Goal: Task Accomplishment & Management: Manage account settings

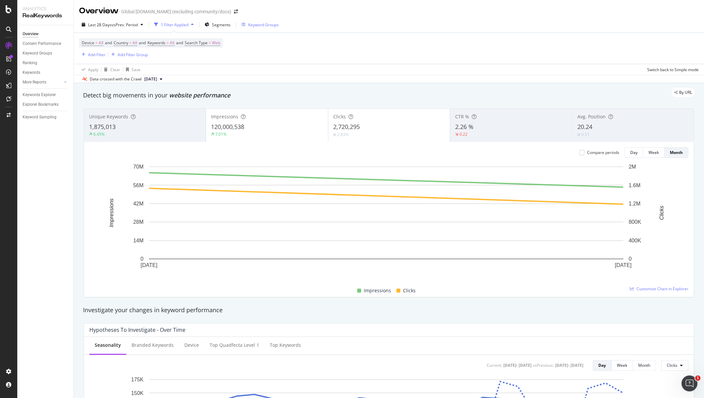
click at [260, 26] on div "Keyword Groups" at bounding box center [263, 25] width 31 height 6
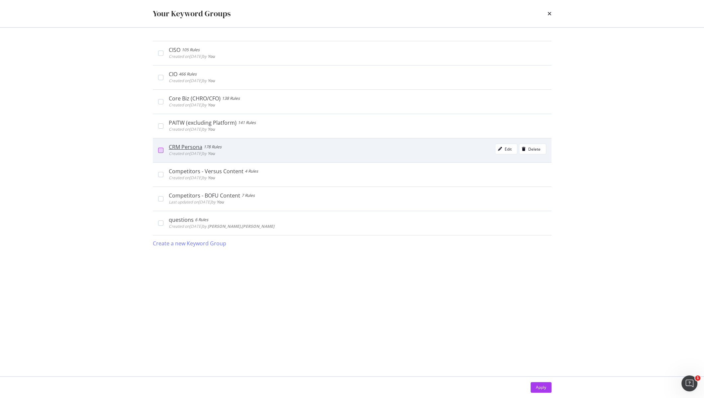
click at [159, 148] on div "modal" at bounding box center [160, 150] width 5 height 5
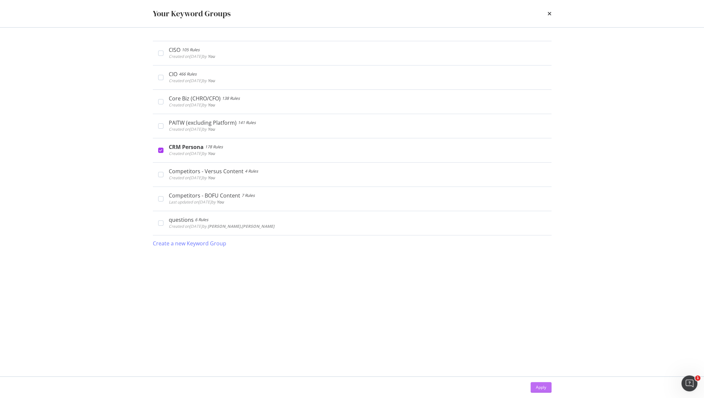
click at [543, 389] on div "Apply" at bounding box center [541, 387] width 10 height 6
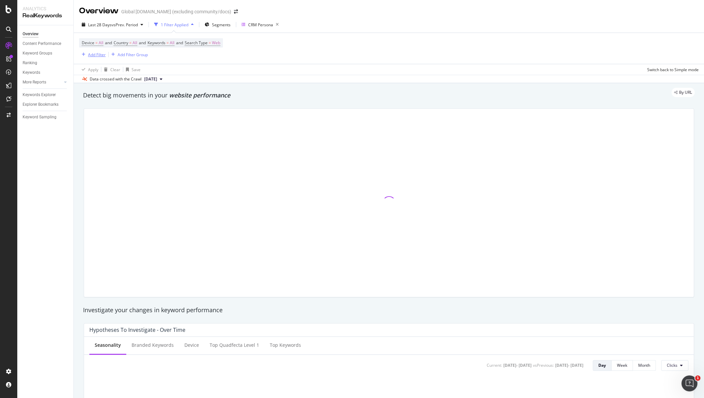
click at [94, 53] on div "Add Filter" at bounding box center [97, 55] width 18 height 6
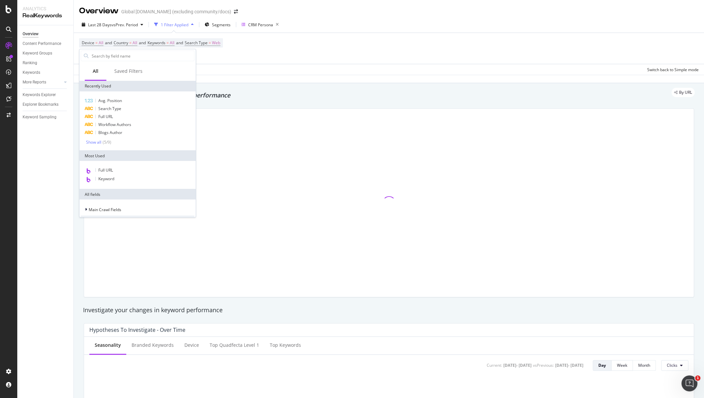
click at [261, 79] on div "Data crossed with the Crawl [DATE]" at bounding box center [389, 79] width 630 height 8
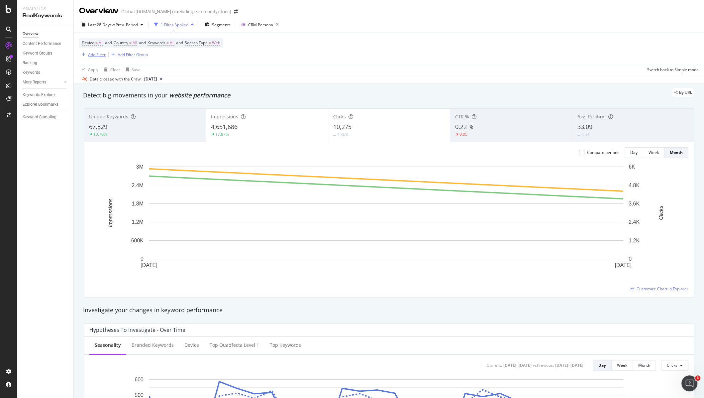
click at [96, 53] on div "Add Filter" at bounding box center [97, 55] width 18 height 6
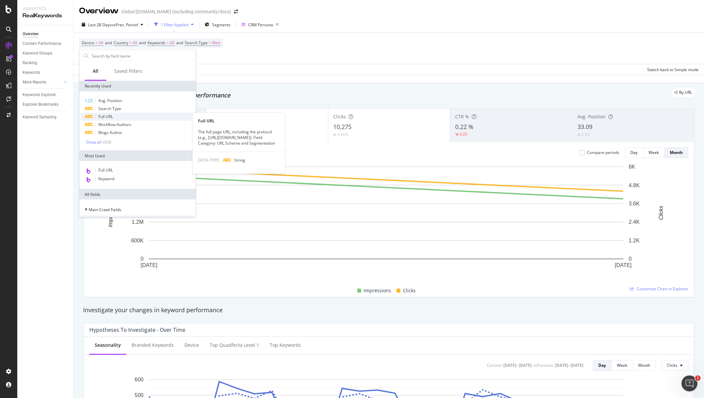
click at [118, 116] on div "Full URL" at bounding box center [138, 117] width 114 height 8
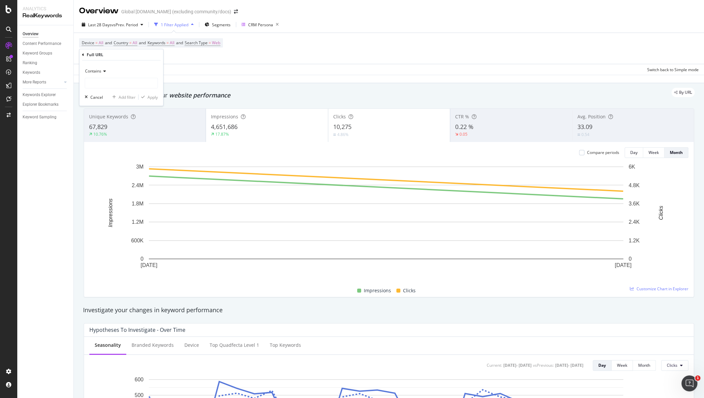
click at [102, 70] on icon at bounding box center [103, 71] width 5 height 4
click at [117, 144] on div "Doesn't contain" at bounding box center [121, 145] width 71 height 9
click at [115, 84] on input "text" at bounding box center [121, 83] width 72 height 11
type input "/community"
click at [128, 98] on div "Add filter" at bounding box center [127, 97] width 17 height 6
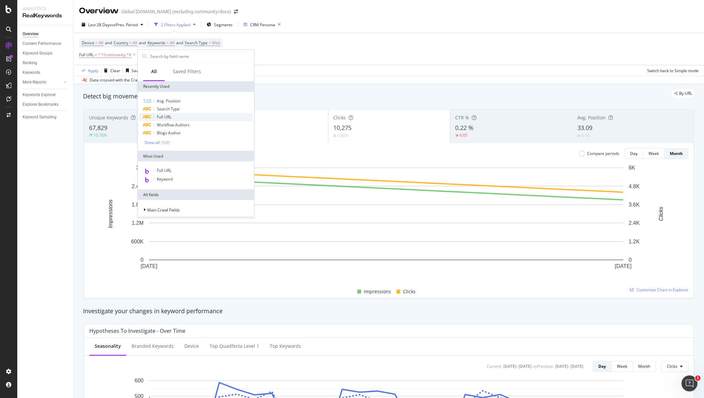
click at [185, 118] on div "Full URL" at bounding box center [196, 117] width 114 height 8
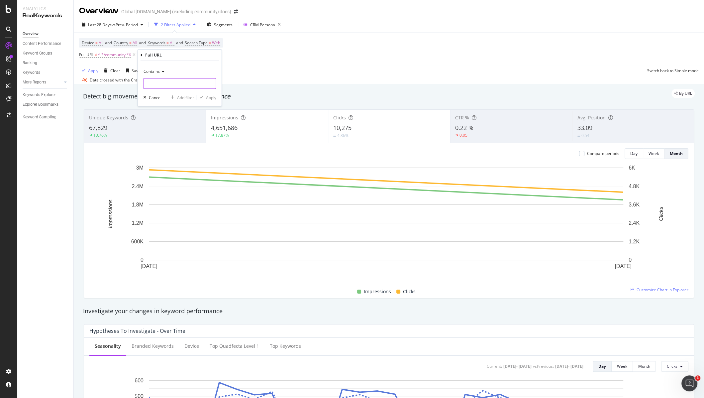
click at [185, 85] on input "text" at bounding box center [180, 83] width 72 height 11
type input "/docs"
click at [189, 98] on div "Add filter" at bounding box center [185, 98] width 17 height 6
click at [170, 55] on span "^.*/docs.*$" at bounding box center [177, 54] width 21 height 9
click at [171, 72] on span "Contains" at bounding box center [163, 70] width 16 height 6
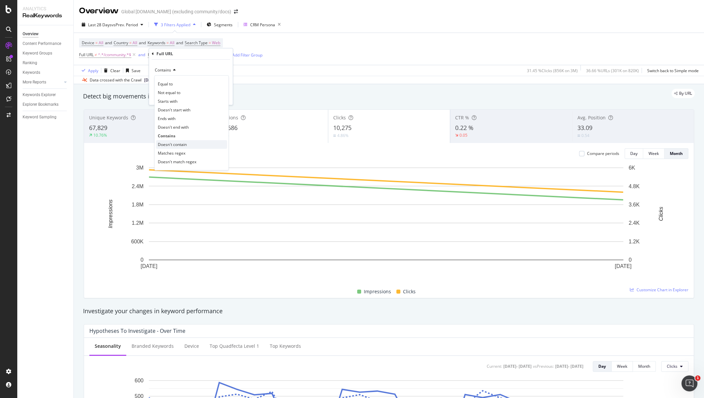
click at [188, 143] on div "Doesn't contain" at bounding box center [191, 144] width 71 height 9
click at [89, 70] on div "Apply" at bounding box center [93, 71] width 10 height 6
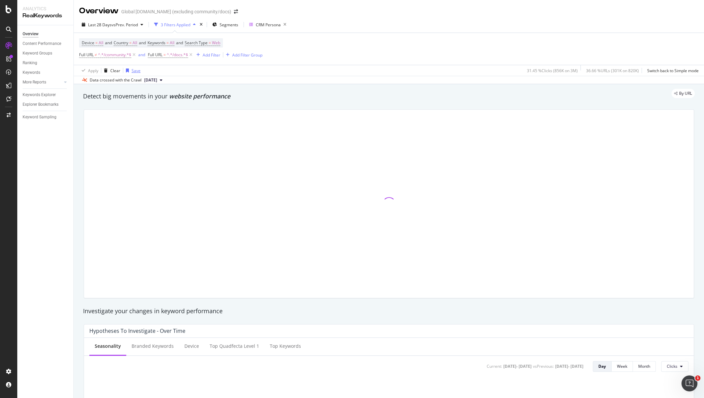
click at [130, 68] on div "button" at bounding box center [127, 70] width 8 height 4
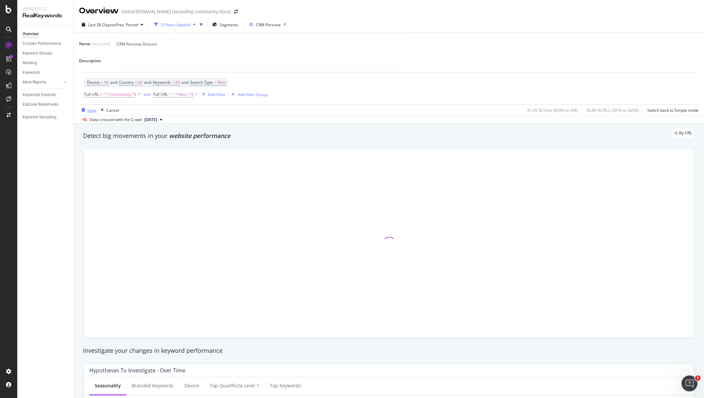
type input "CRM Persona Dotcom"
click at [90, 107] on div "Save" at bounding box center [91, 110] width 9 height 6
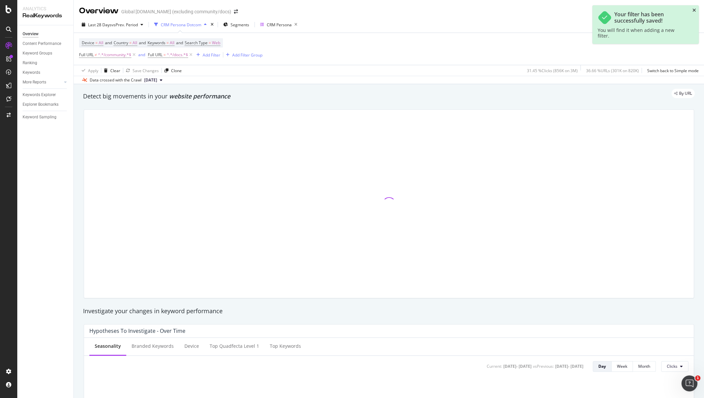
click at [693, 11] on icon "close toast" at bounding box center [694, 10] width 4 height 5
